Goal: Find specific page/section: Find specific page/section

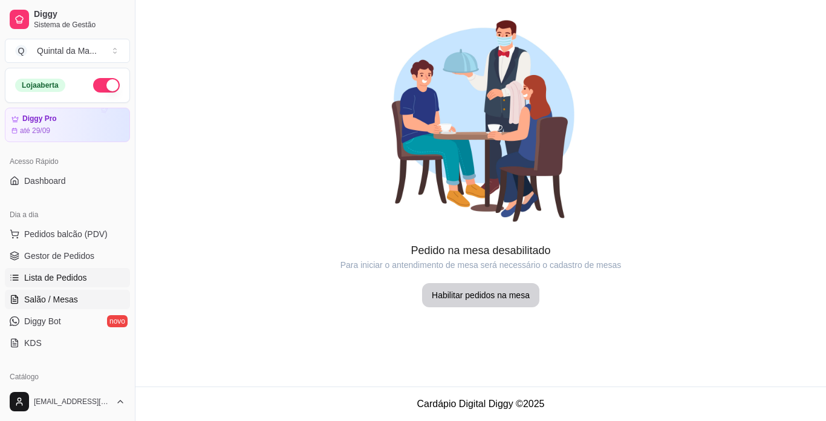
click at [56, 277] on span "Lista de Pedidos" at bounding box center [55, 278] width 63 height 12
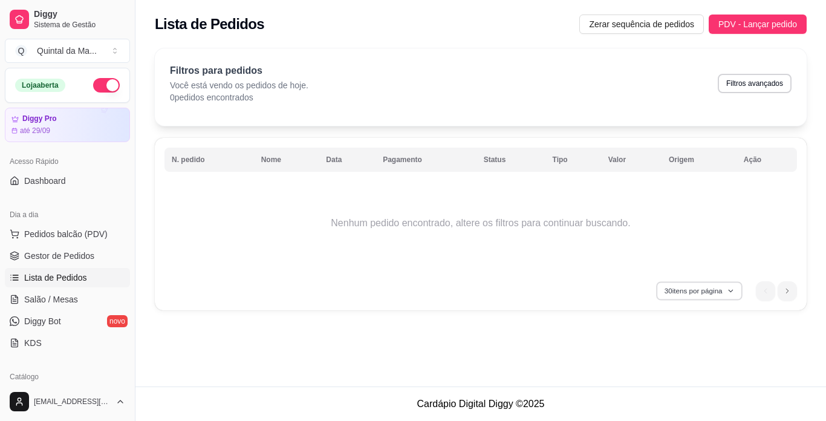
click at [728, 289] on icon "button" at bounding box center [731, 290] width 7 height 7
click at [752, 243] on td "Nenhum pedido encontrado, altere os filtros para continuar buscando." at bounding box center [481, 223] width 633 height 97
click at [47, 185] on span "Dashboard" at bounding box center [45, 181] width 42 height 12
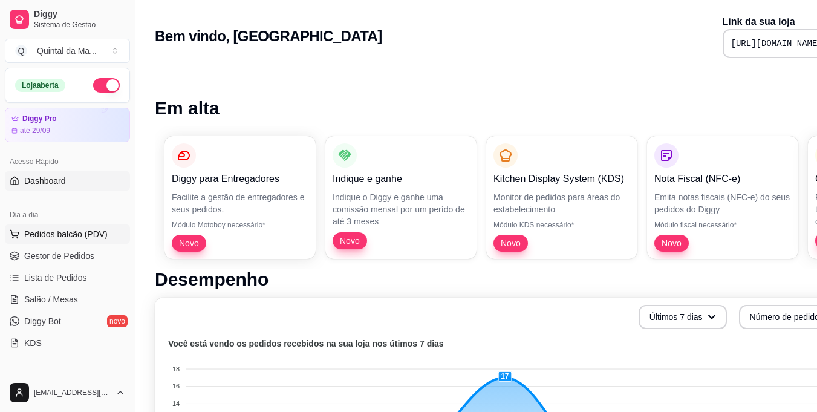
click at [52, 239] on span "Pedidos balcão (PDV)" at bounding box center [65, 234] width 83 height 12
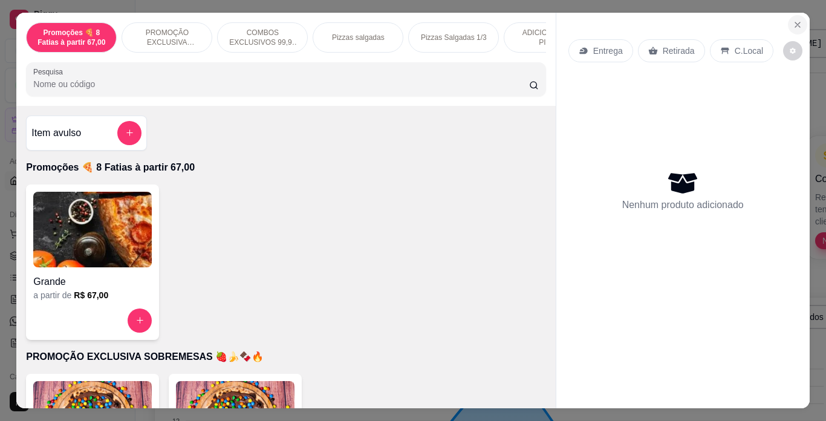
click at [794, 20] on icon "Close" at bounding box center [798, 25] width 10 height 10
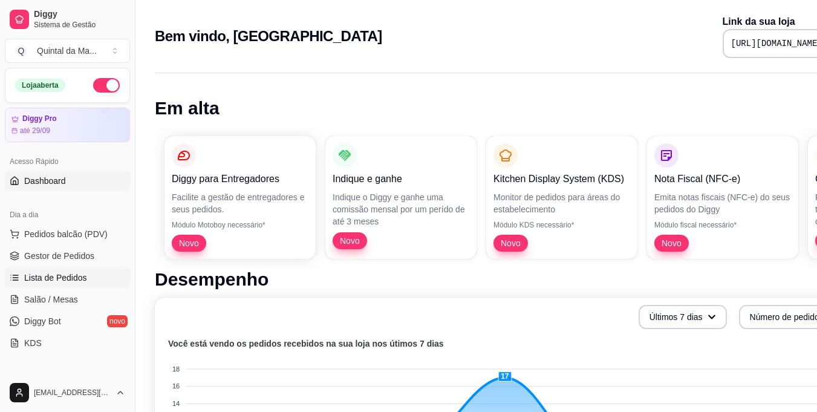
click at [36, 281] on span "Lista de Pedidos" at bounding box center [55, 278] width 63 height 12
